Goal: Information Seeking & Learning: Learn about a topic

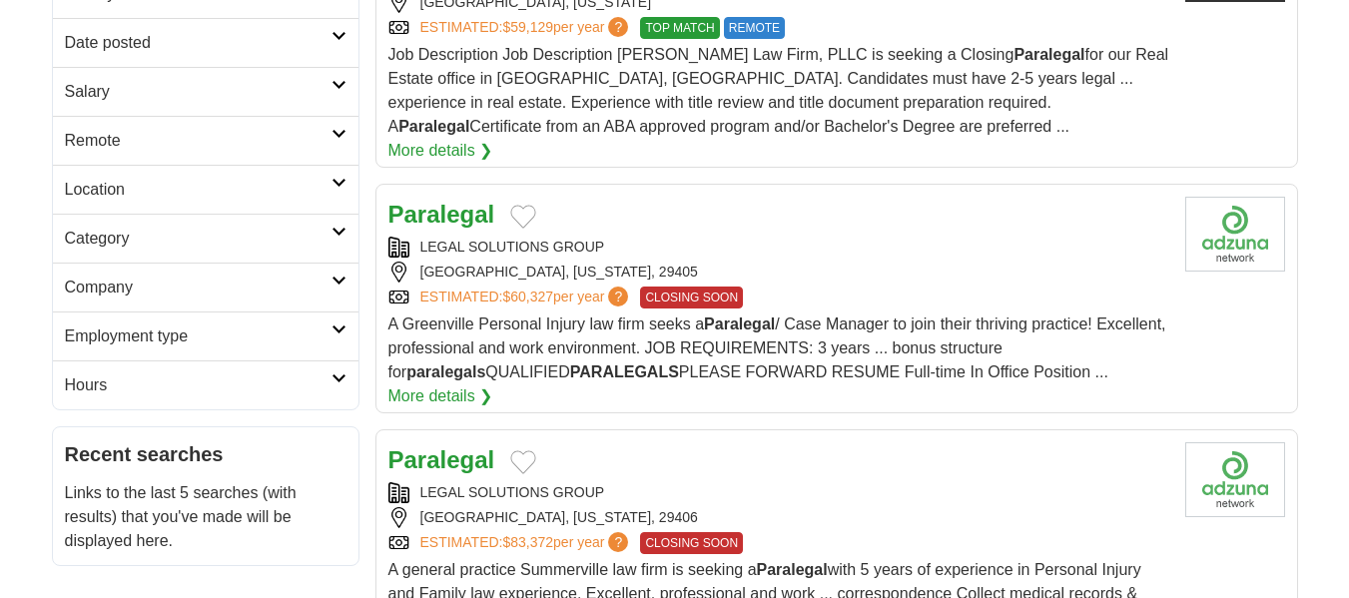
scroll to position [367, 0]
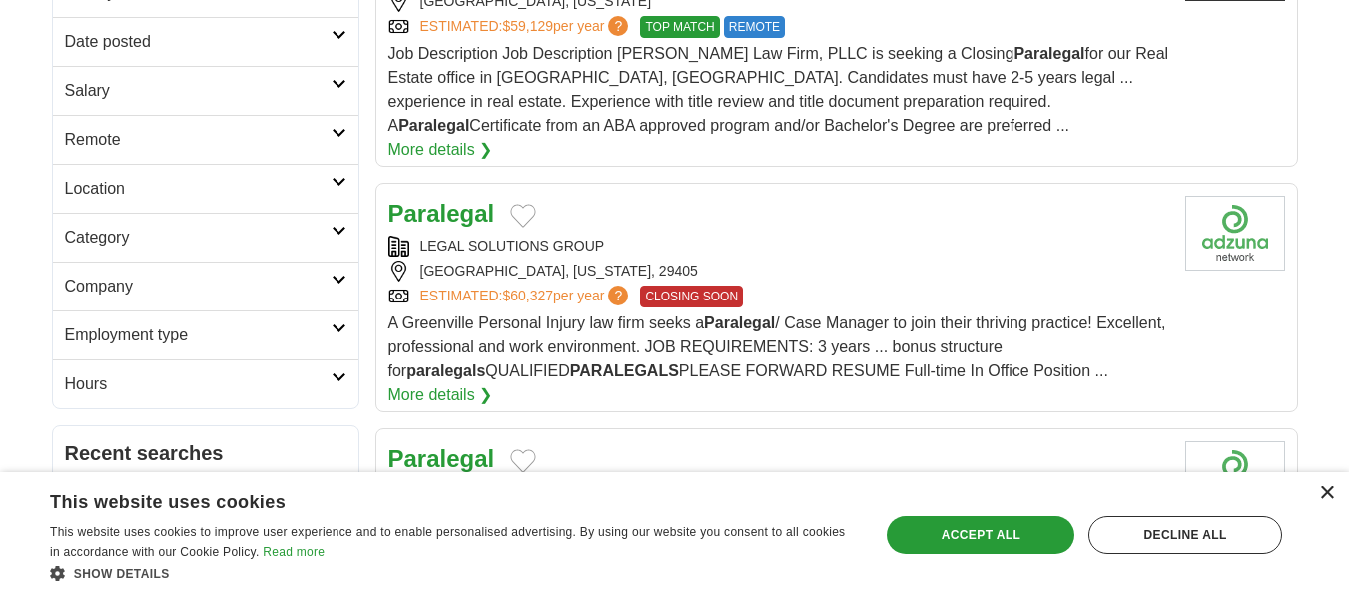
click at [1331, 494] on div "×" at bounding box center [1326, 493] width 15 height 15
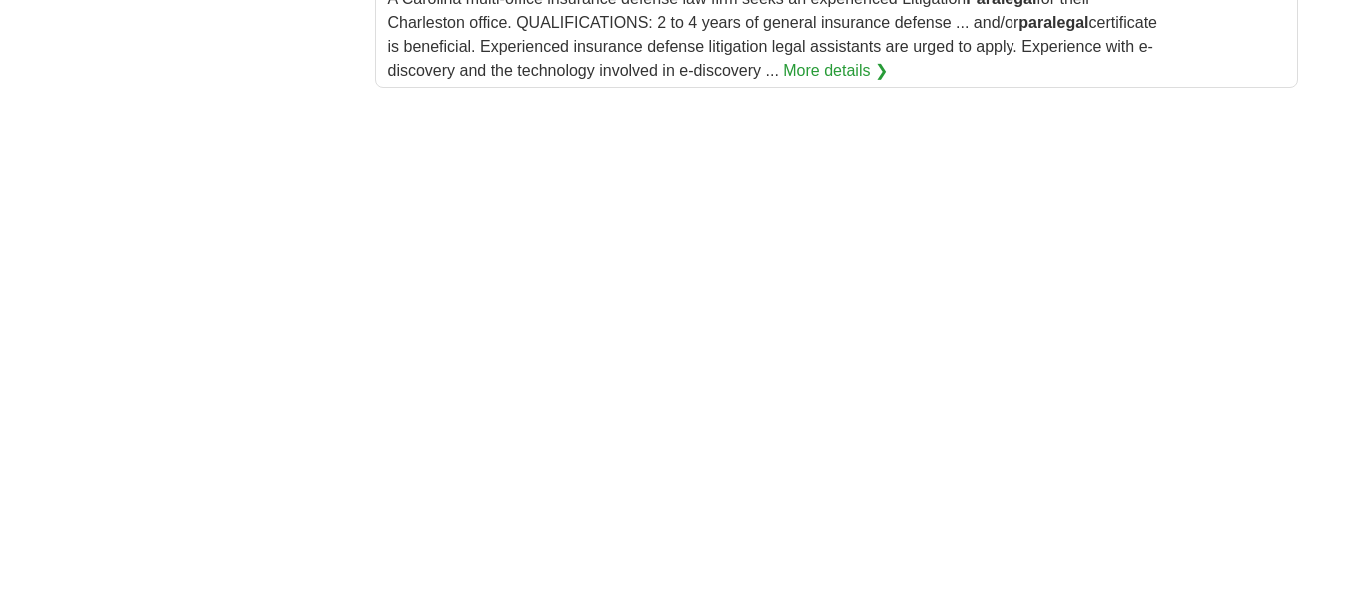
scroll to position [3000, 0]
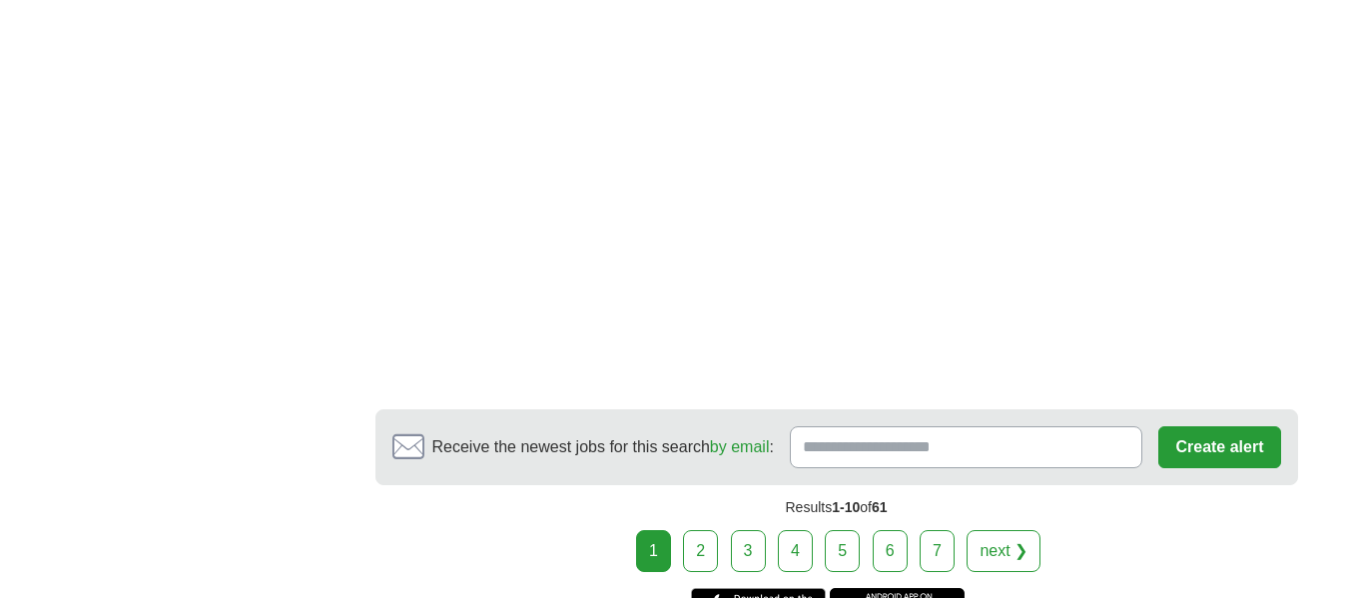
click at [709, 542] on link "2" at bounding box center [700, 551] width 35 height 42
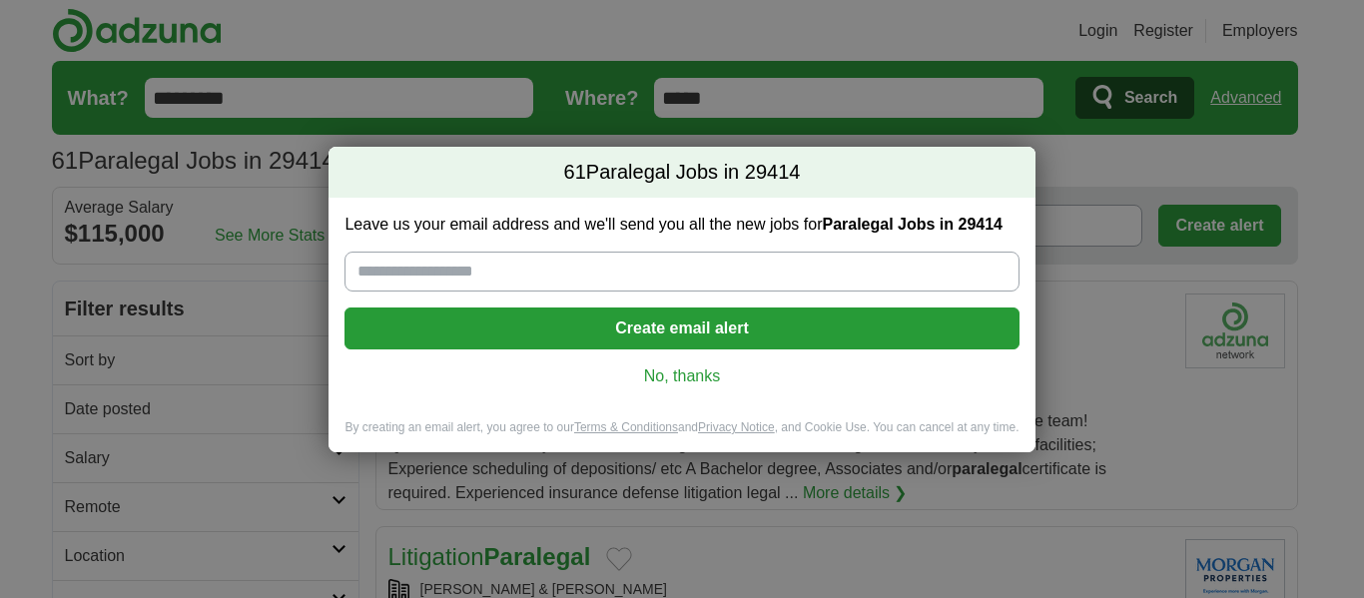
click at [694, 377] on link "No, thanks" at bounding box center [681, 376] width 642 height 22
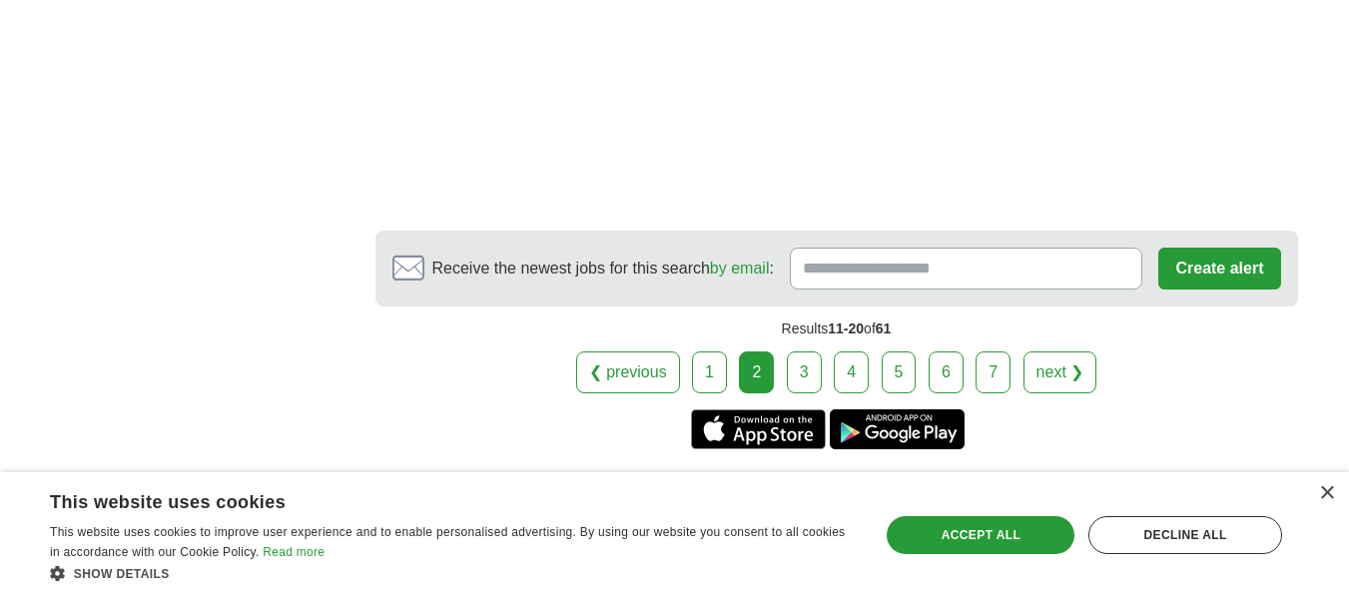
scroll to position [3968, 0]
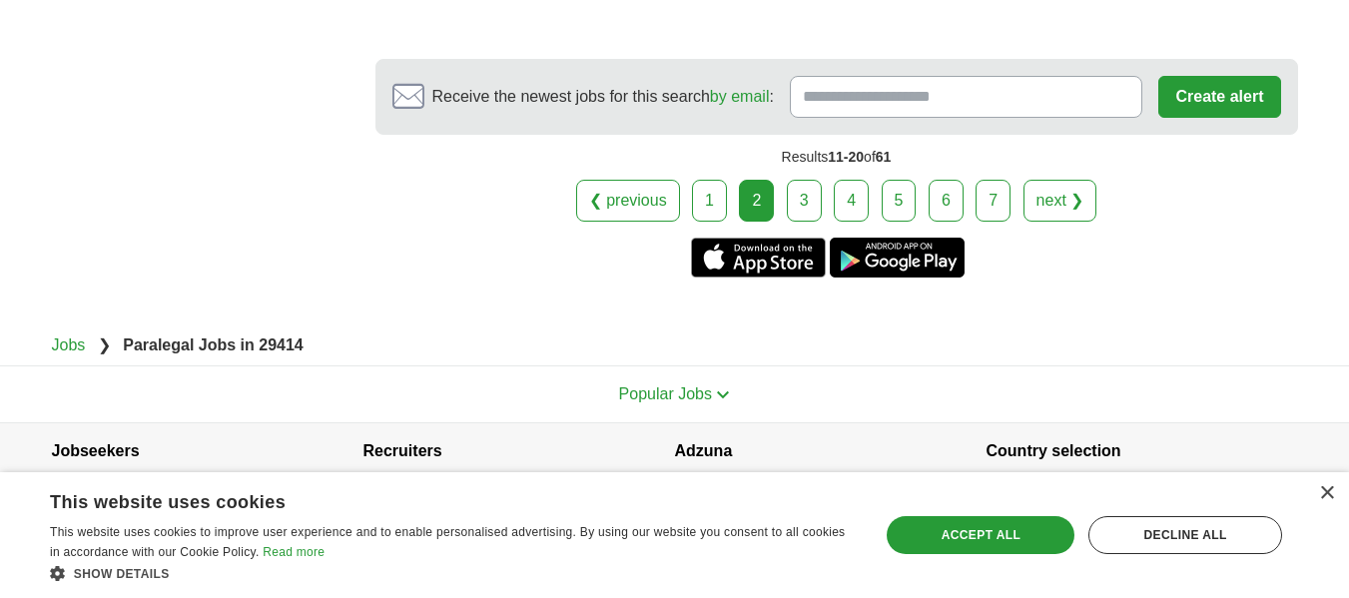
click at [796, 194] on link "3" at bounding box center [804, 201] width 35 height 42
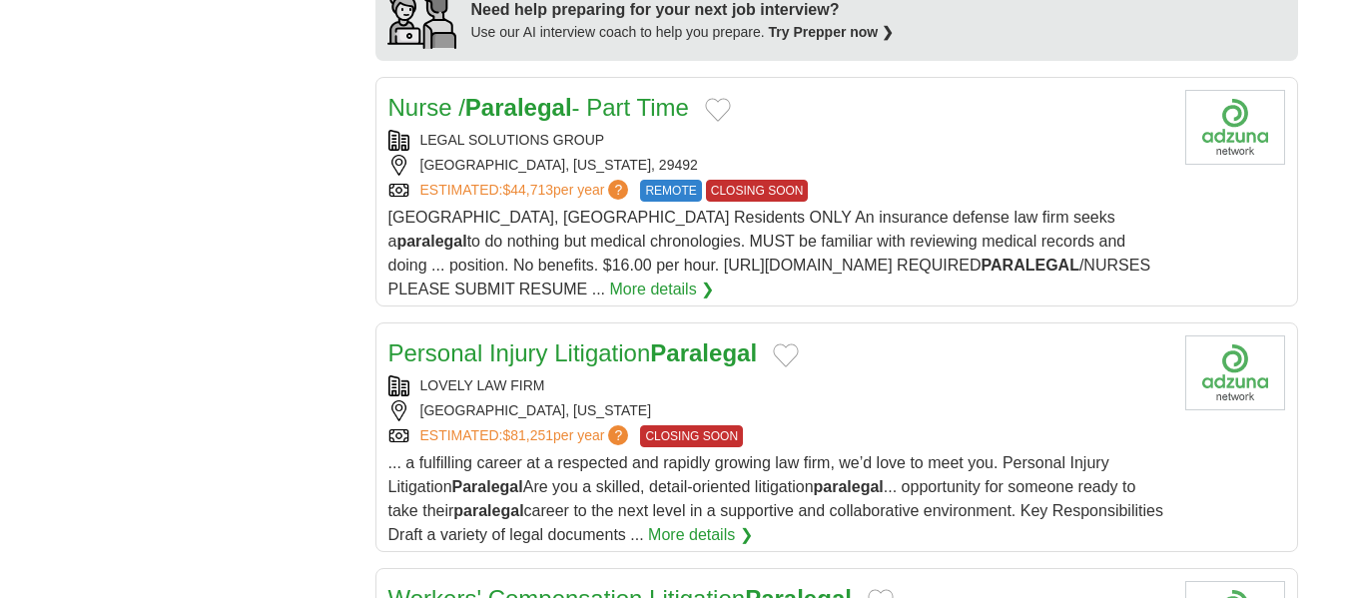
scroll to position [1693, 0]
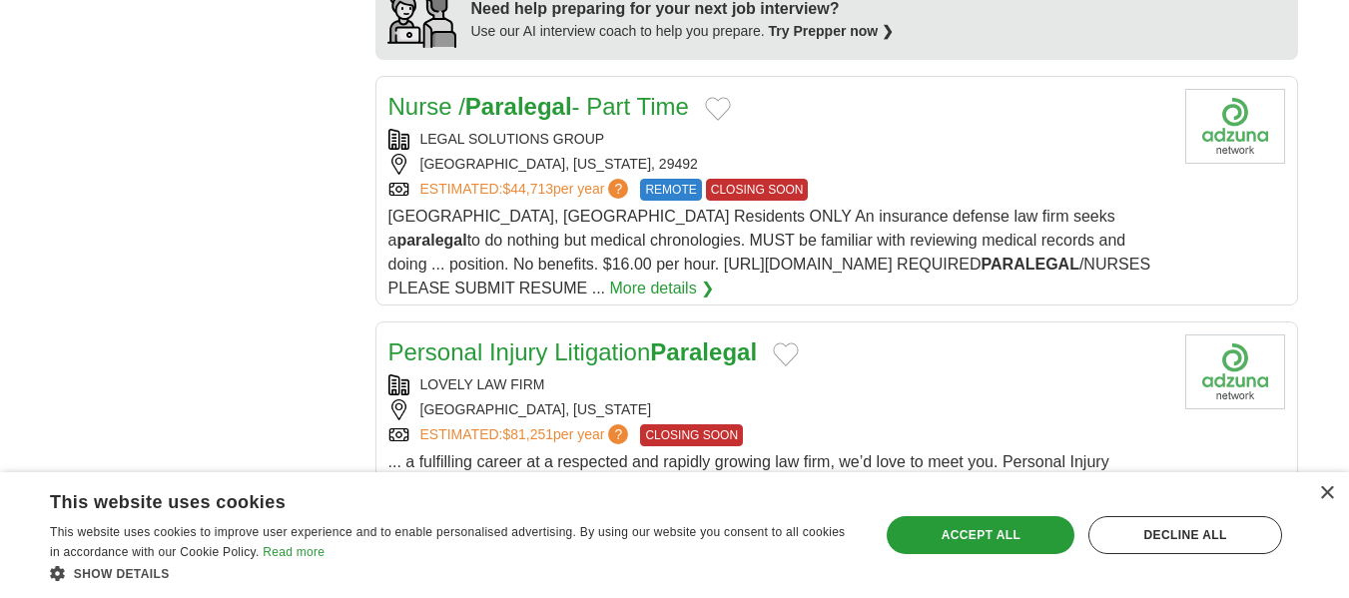
click at [929, 129] on div "LEGAL SOLUTIONS GROUP" at bounding box center [778, 139] width 781 height 21
